Goal: Task Accomplishment & Management: Complete application form

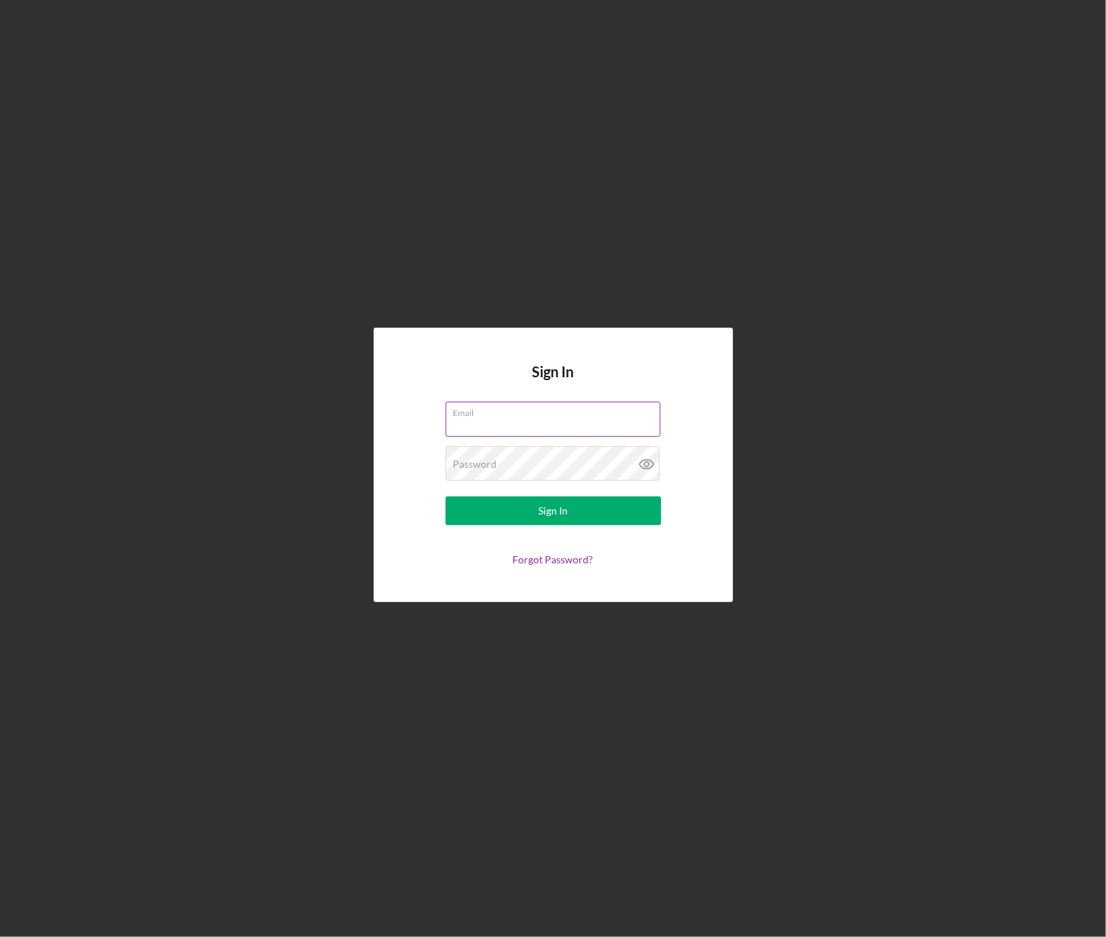
click at [481, 420] on input "Email" at bounding box center [552, 419] width 215 height 34
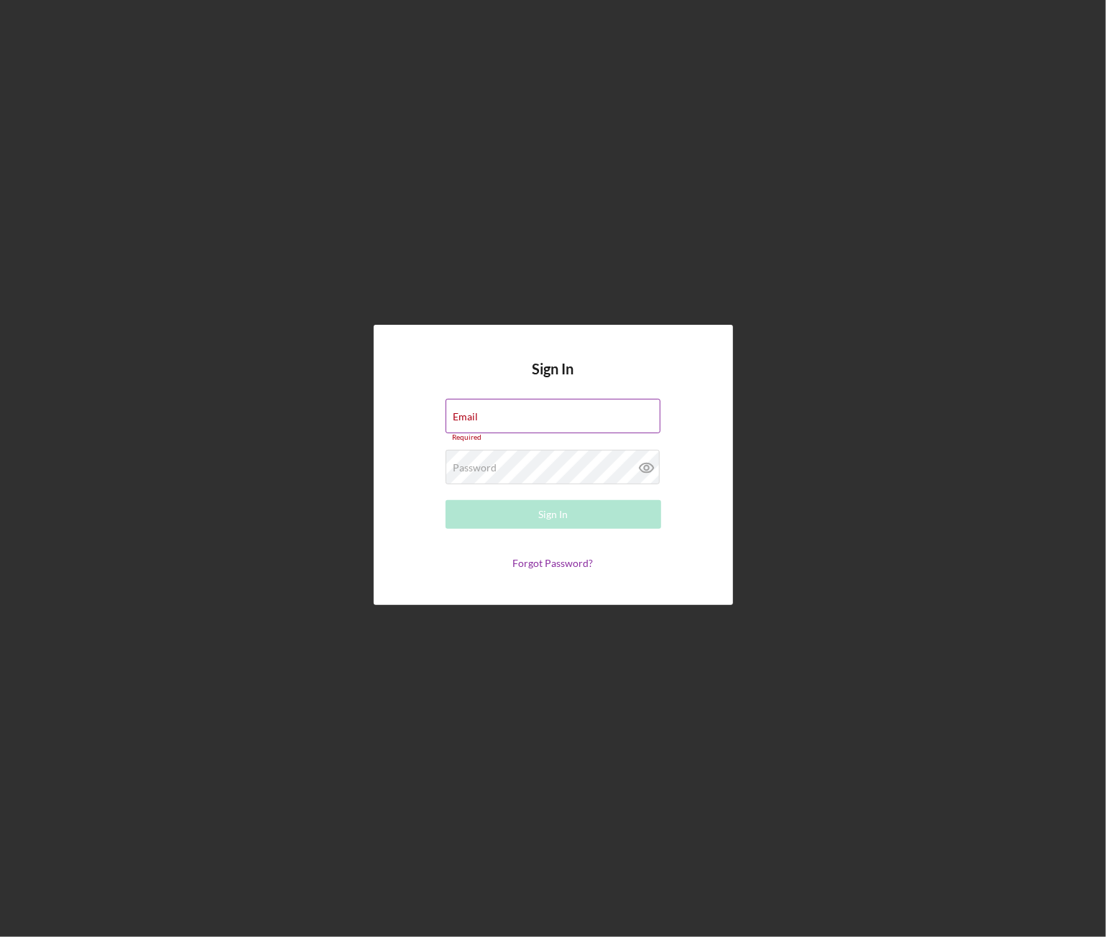
click at [478, 414] on label "Email" at bounding box center [465, 416] width 25 height 11
click at [530, 414] on input "Email" at bounding box center [552, 416] width 215 height 34
paste input "[PERSON_NAME][EMAIL_ADDRESS][DOMAIN_NAME]"
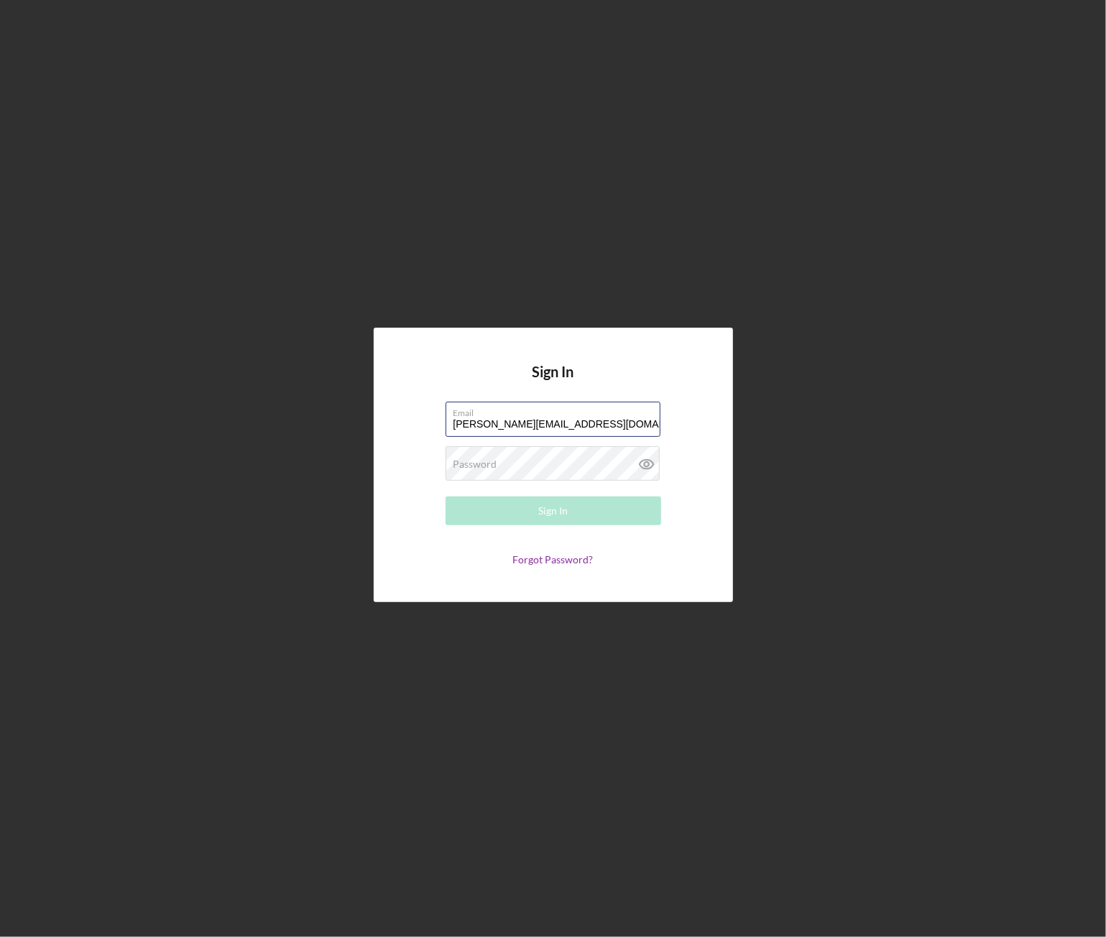
type input "[PERSON_NAME][EMAIL_ADDRESS][DOMAIN_NAME]"
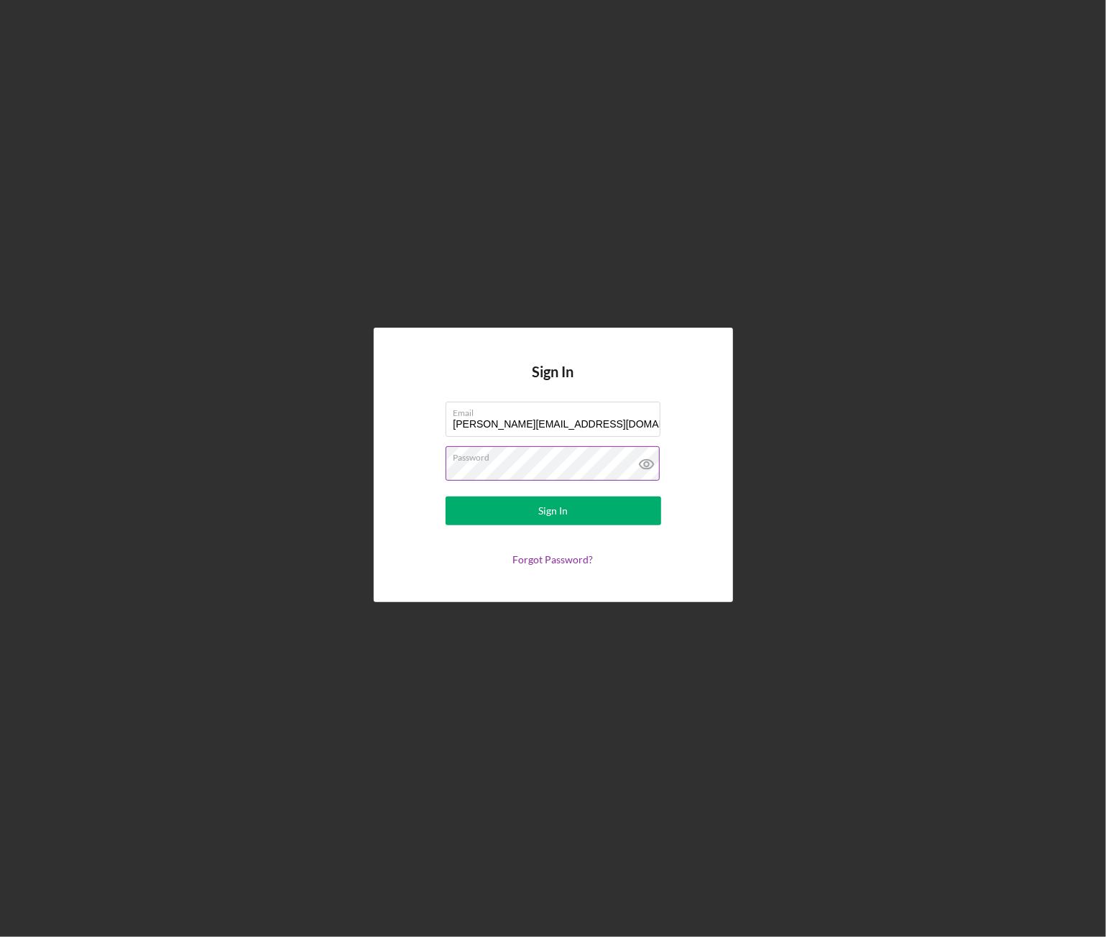
click at [644, 465] on icon at bounding box center [646, 464] width 4 height 4
click at [555, 514] on div "Sign In" at bounding box center [552, 510] width 29 height 29
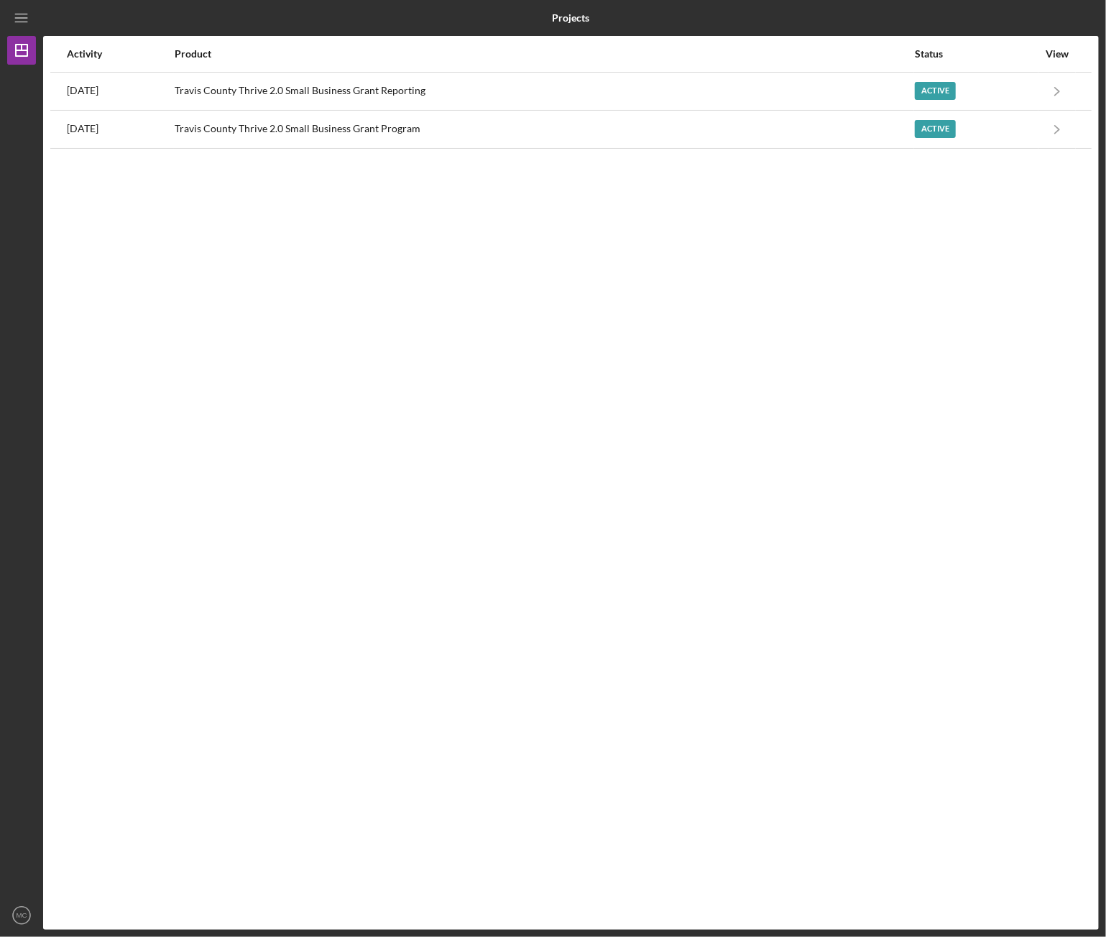
click at [506, 265] on div "Activity Product Status View [DATE] Travis County Thrive 2.0 Small Business Gra…" at bounding box center [570, 483] width 1055 height 894
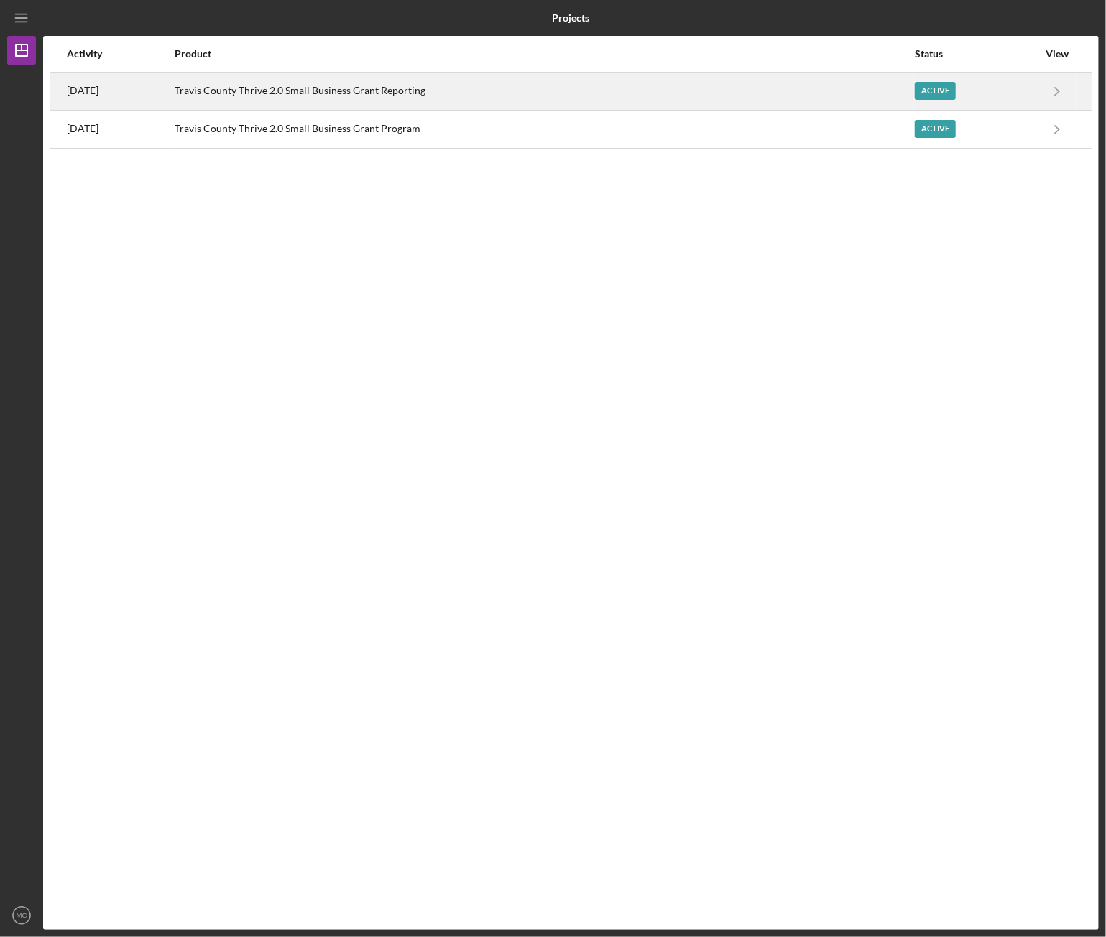
click at [939, 87] on div "Active" at bounding box center [934, 91] width 41 height 18
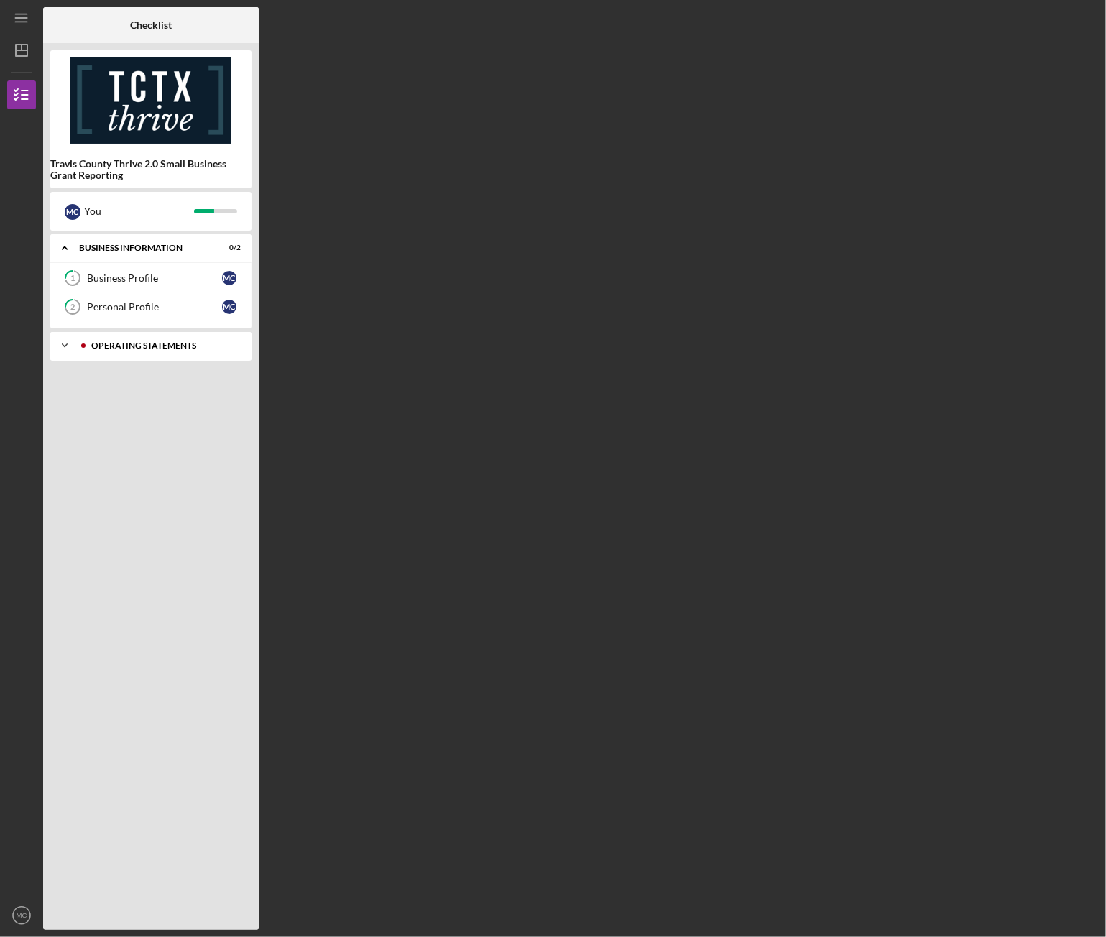
click at [151, 338] on div "Icon/Expander Operating Statements 7 / 13" at bounding box center [150, 345] width 201 height 29
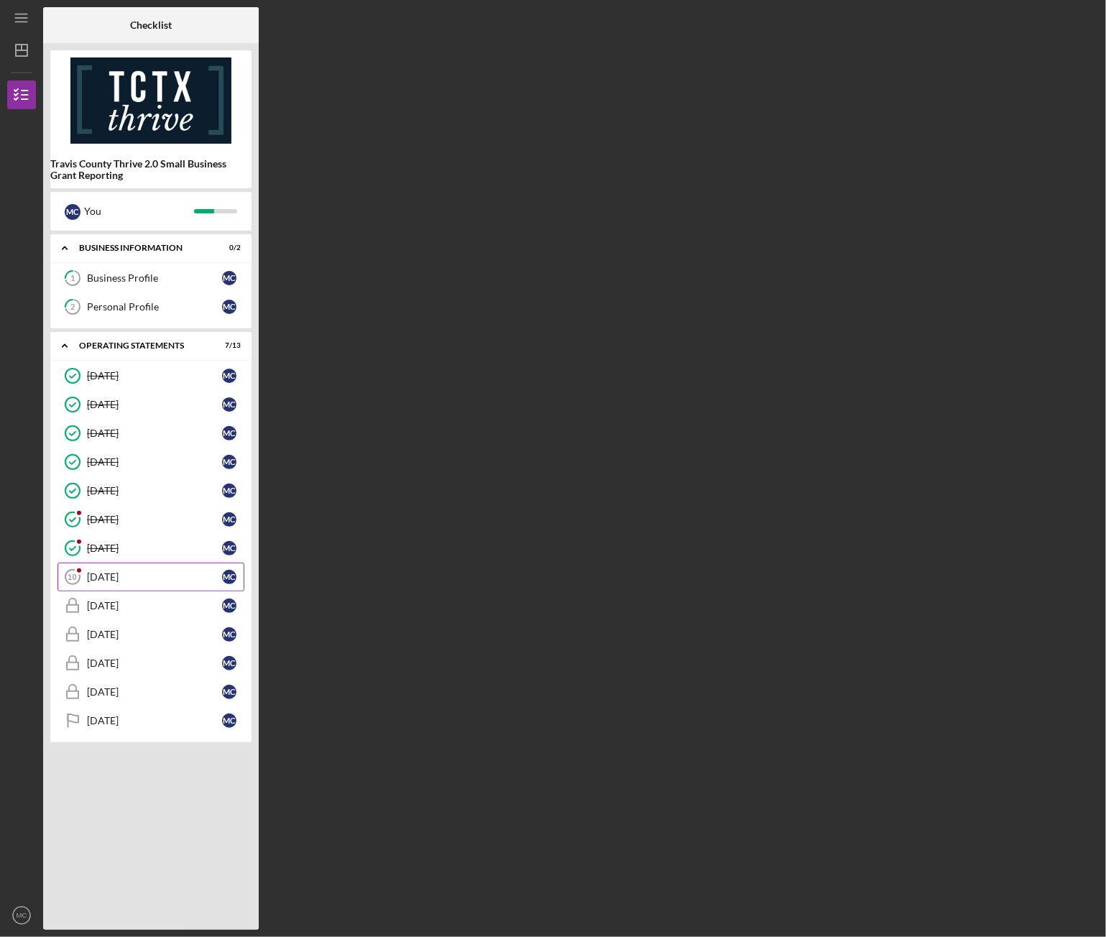
click at [128, 571] on div "[DATE]" at bounding box center [154, 576] width 135 height 11
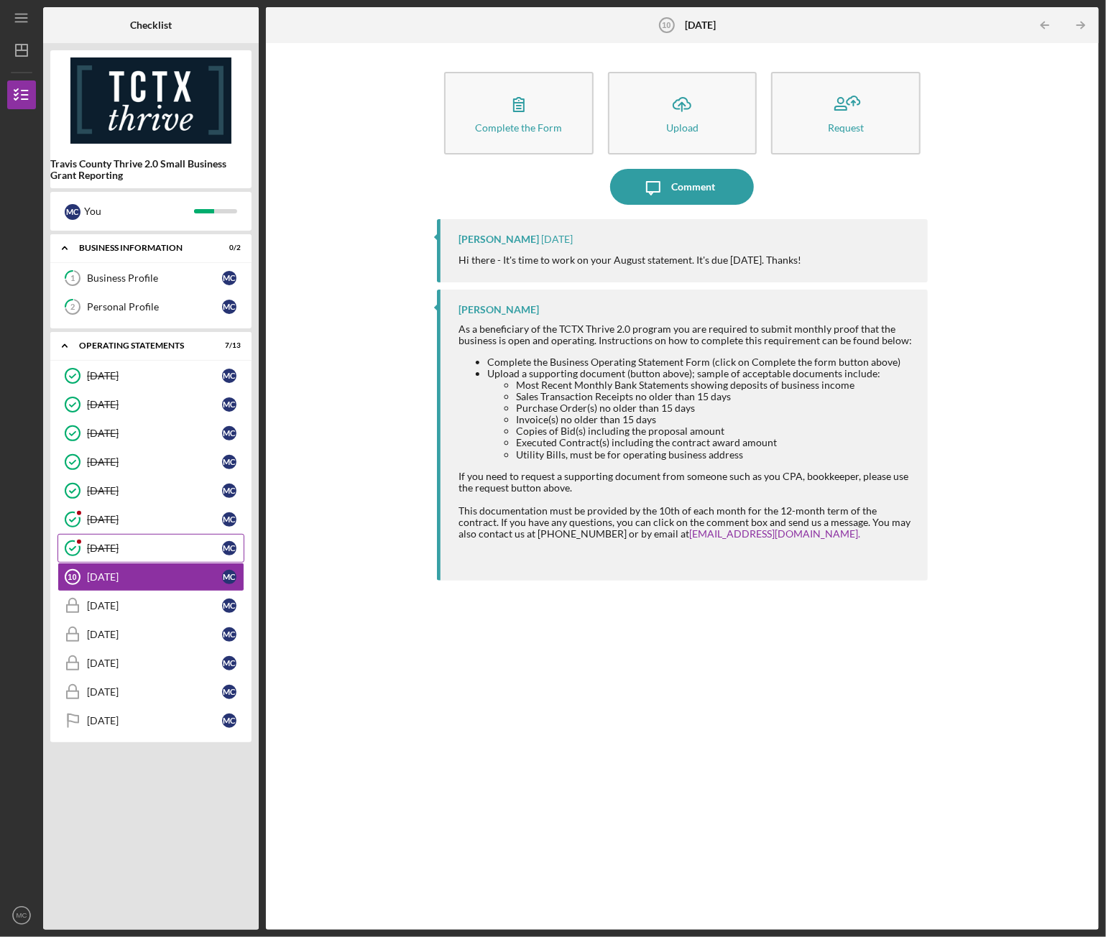
click at [96, 534] on link "[DATE] [DATE] M C" at bounding box center [150, 548] width 187 height 29
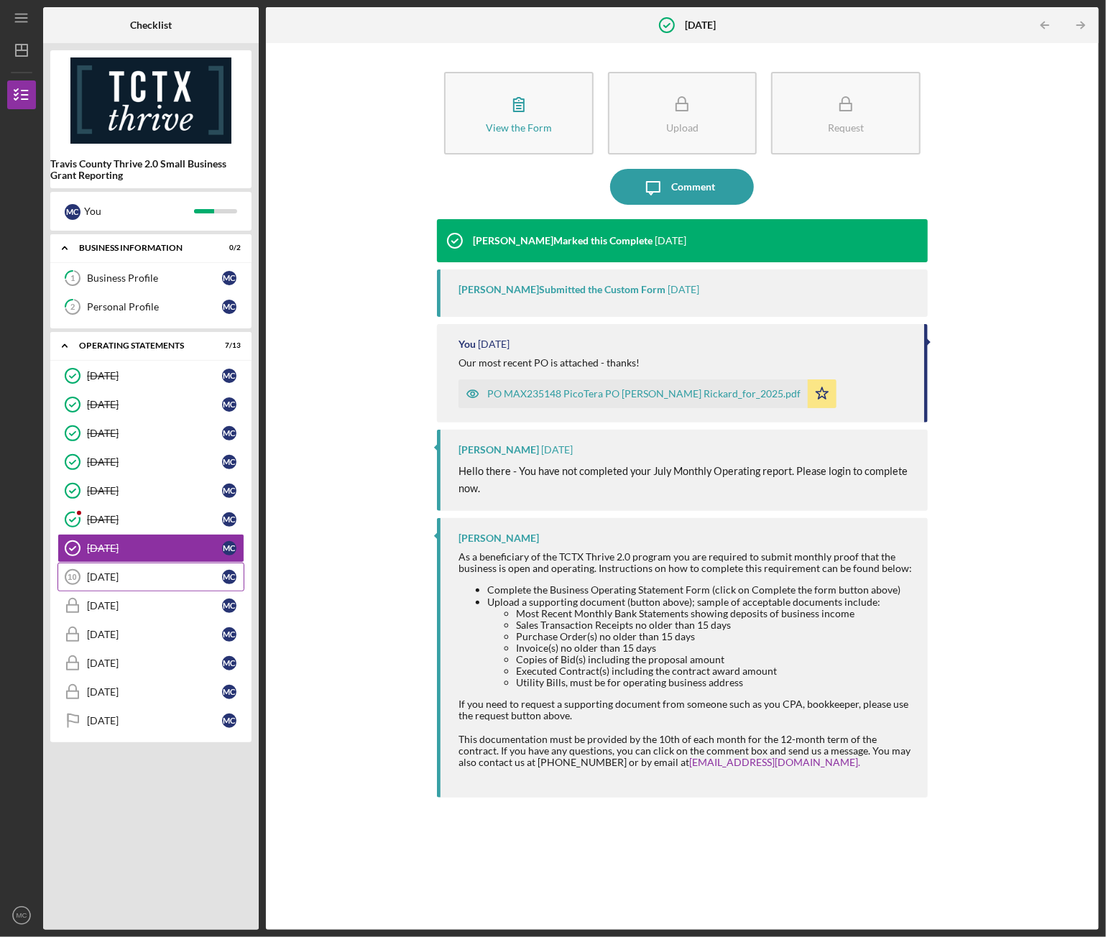
click at [106, 573] on div "[DATE]" at bounding box center [154, 576] width 135 height 11
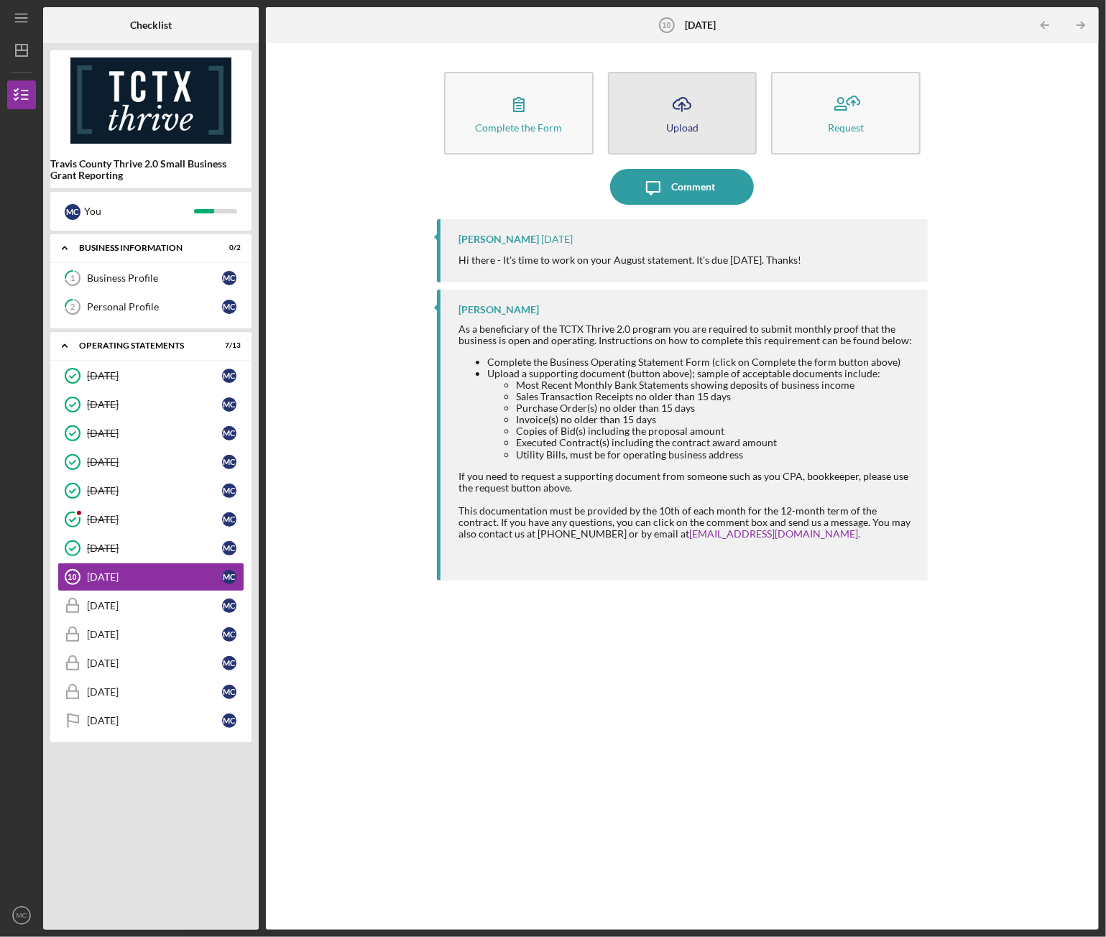
click at [720, 124] on button "Icon/Upload Upload" at bounding box center [682, 113] width 149 height 83
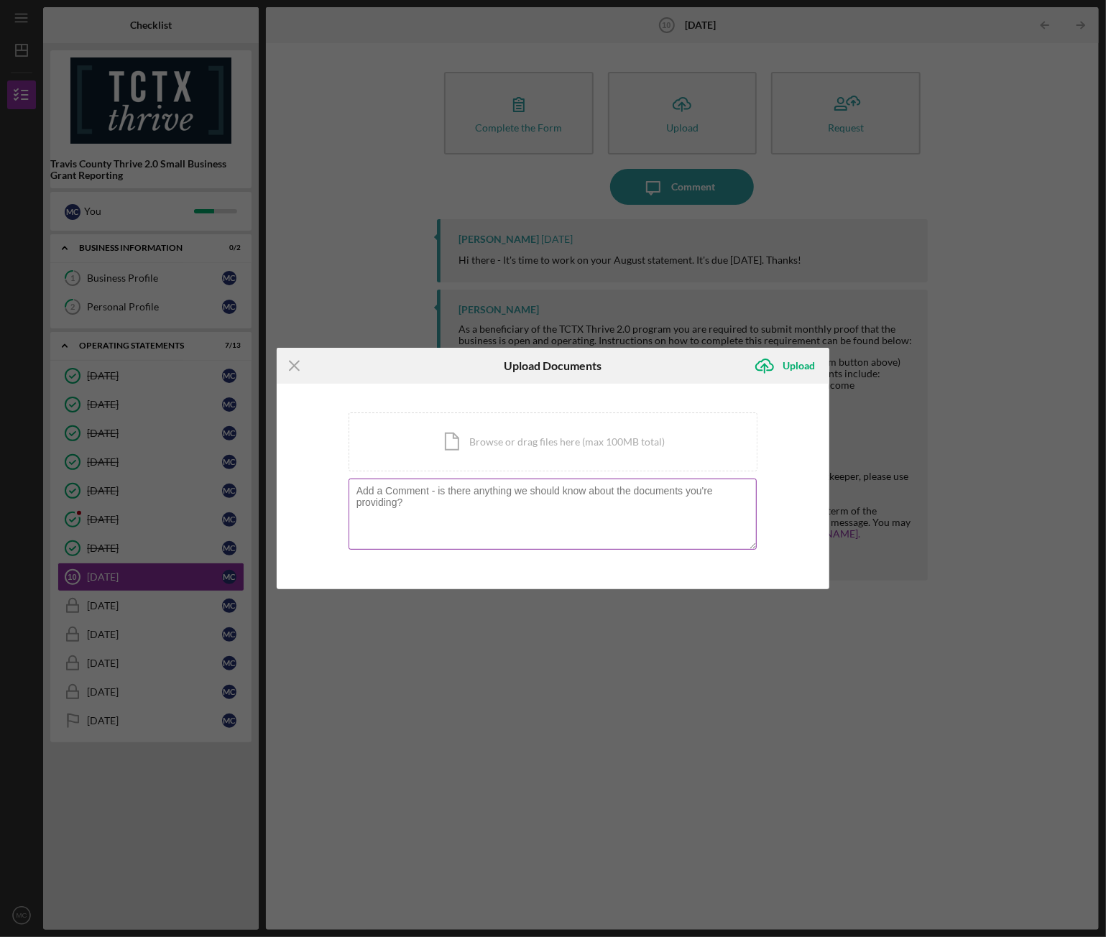
click at [455, 504] on textarea at bounding box center [552, 513] width 409 height 70
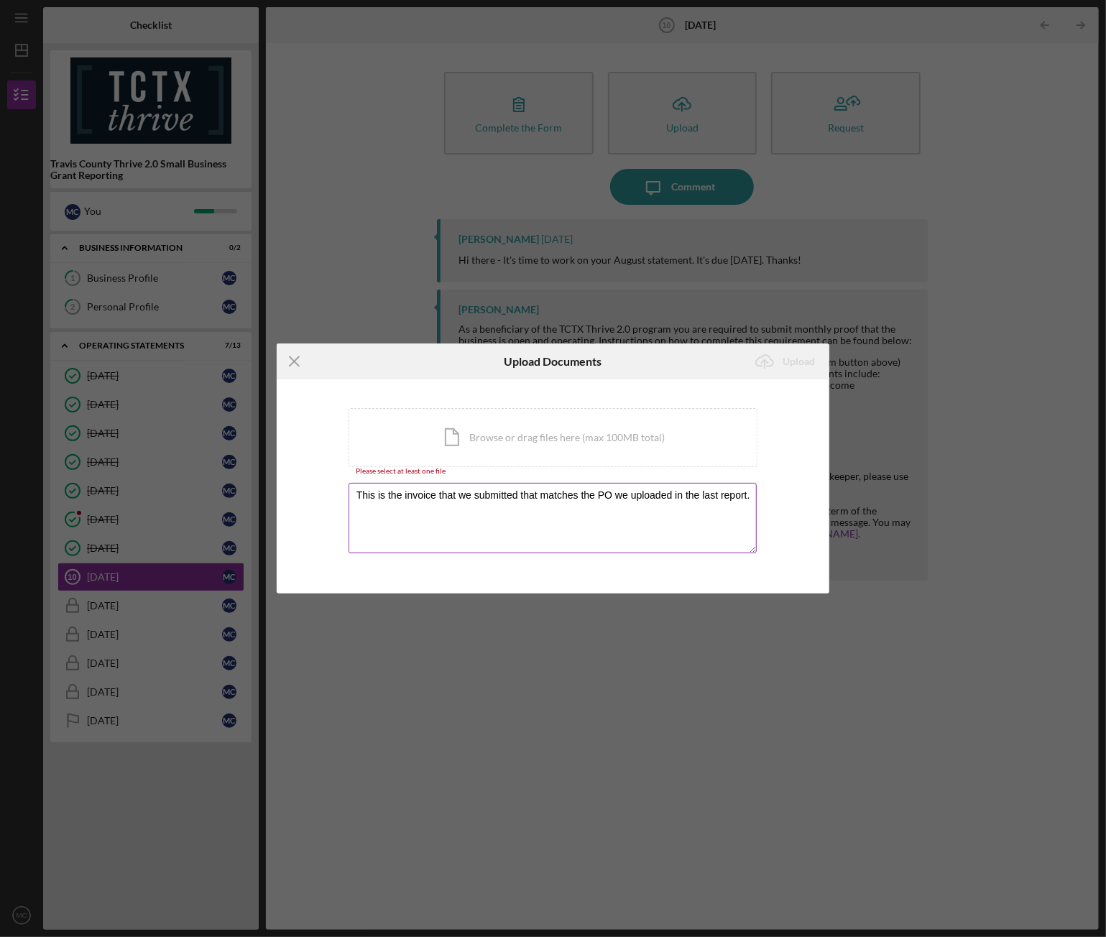
click at [473, 495] on textarea "This is the invoice that we submitted that matches the PO we uploaded in the la…" at bounding box center [552, 518] width 409 height 70
type textarea "This is the invoice that we recently submitted that matches the PO we uploaded …"
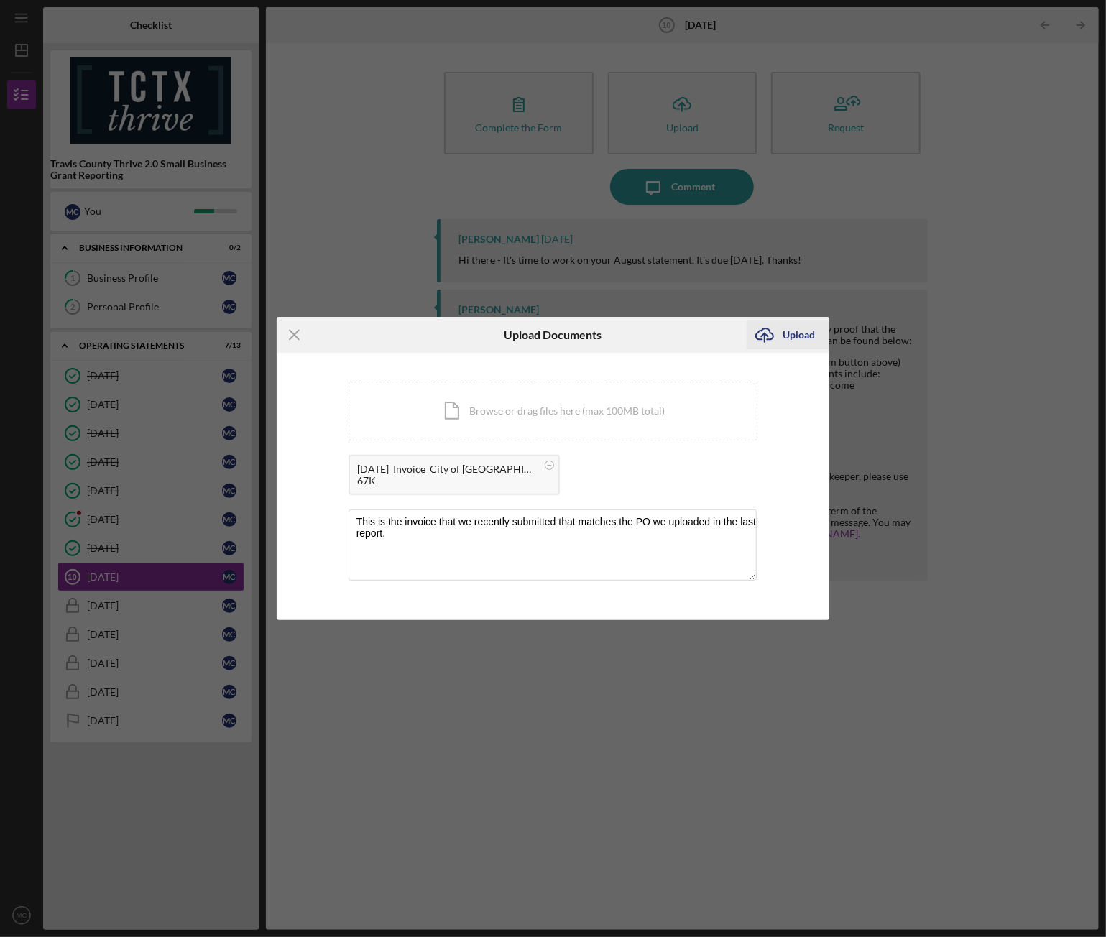
click at [790, 333] on div "Upload" at bounding box center [798, 334] width 32 height 29
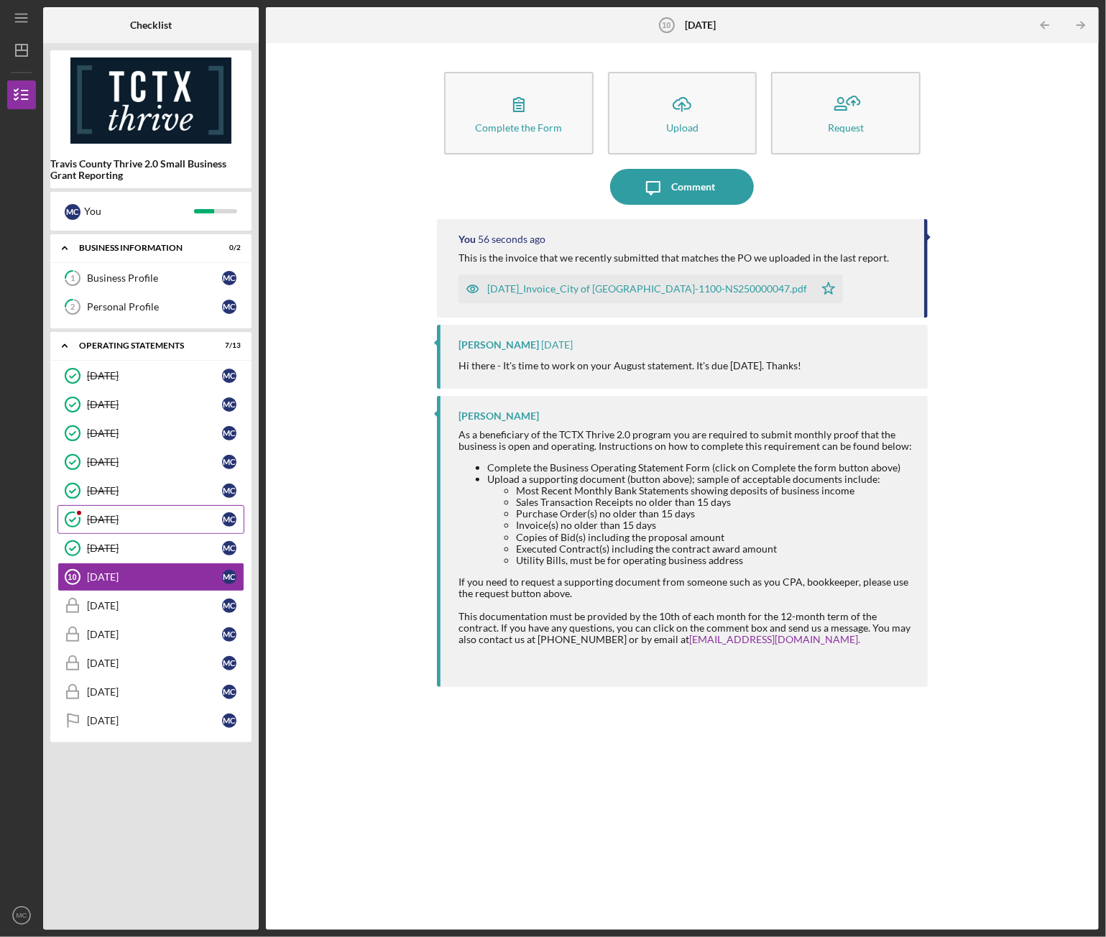
click at [112, 517] on div "[DATE]" at bounding box center [154, 519] width 135 height 11
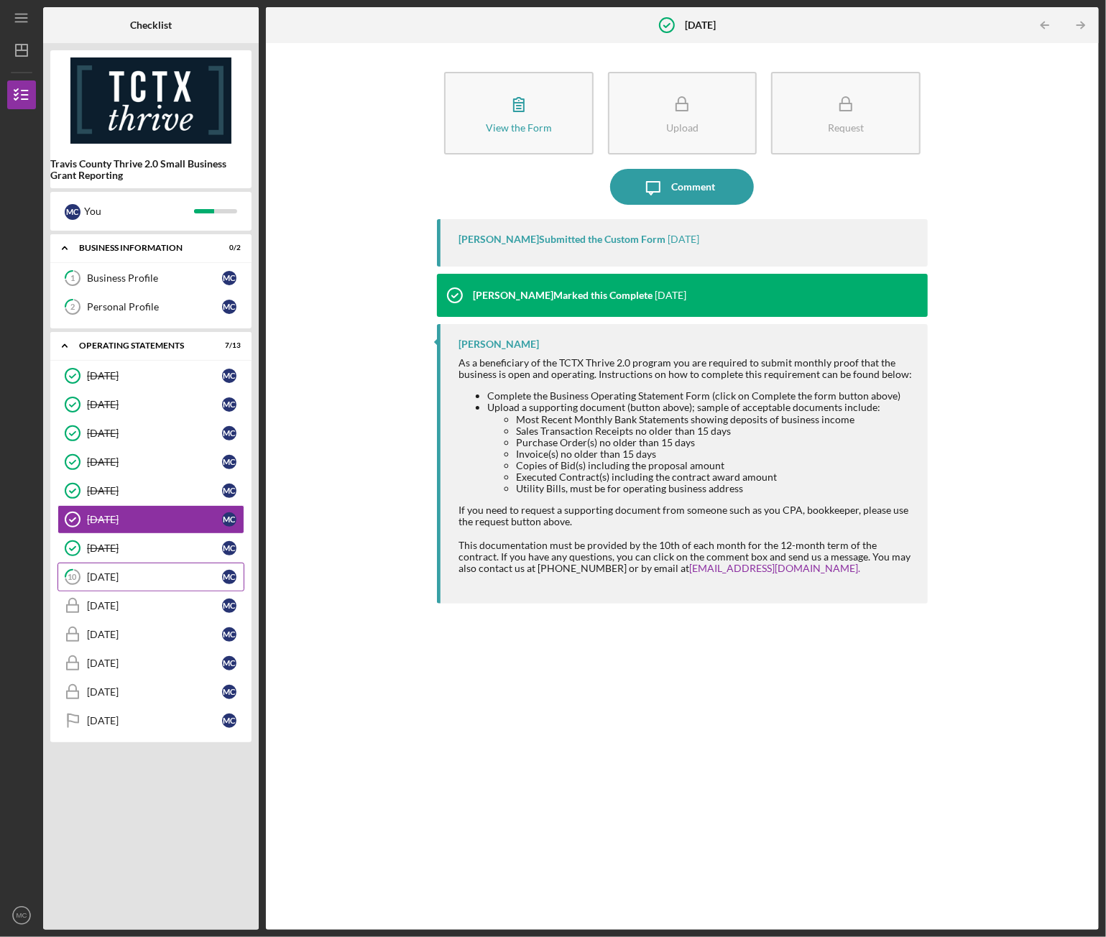
click at [103, 571] on div "[DATE]" at bounding box center [154, 576] width 135 height 11
